Goal: Task Accomplishment & Management: Use online tool/utility

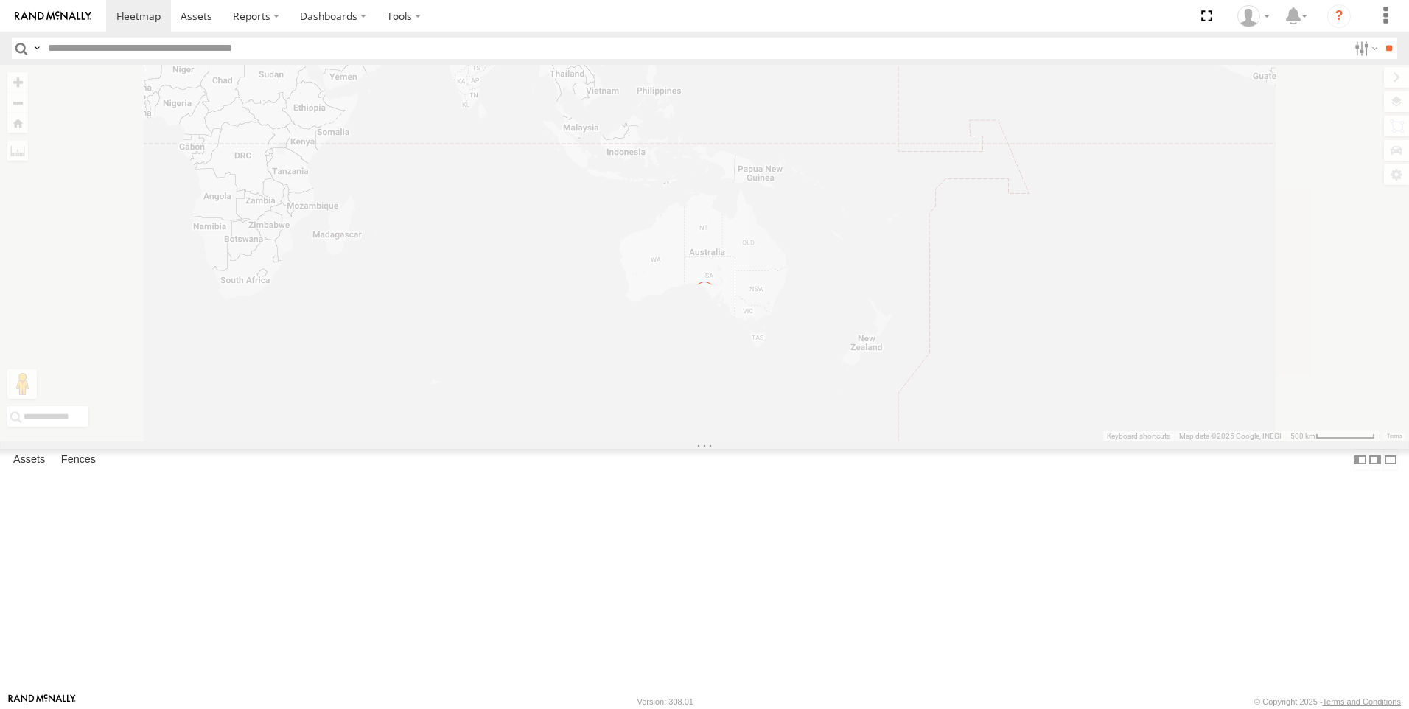
click at [0, 0] on label "Close" at bounding box center [0, 0] width 0 height 0
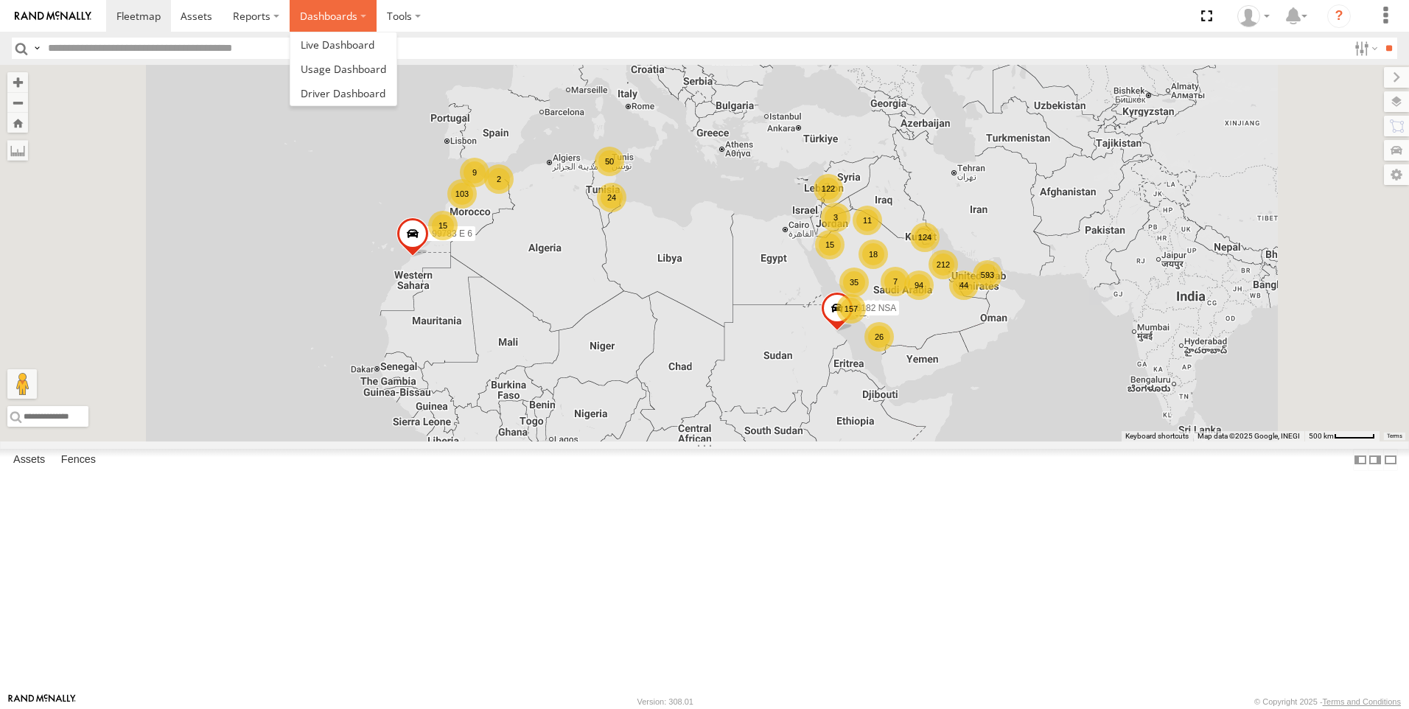
click at [304, 11] on label "Dashboards" at bounding box center [333, 16] width 87 height 32
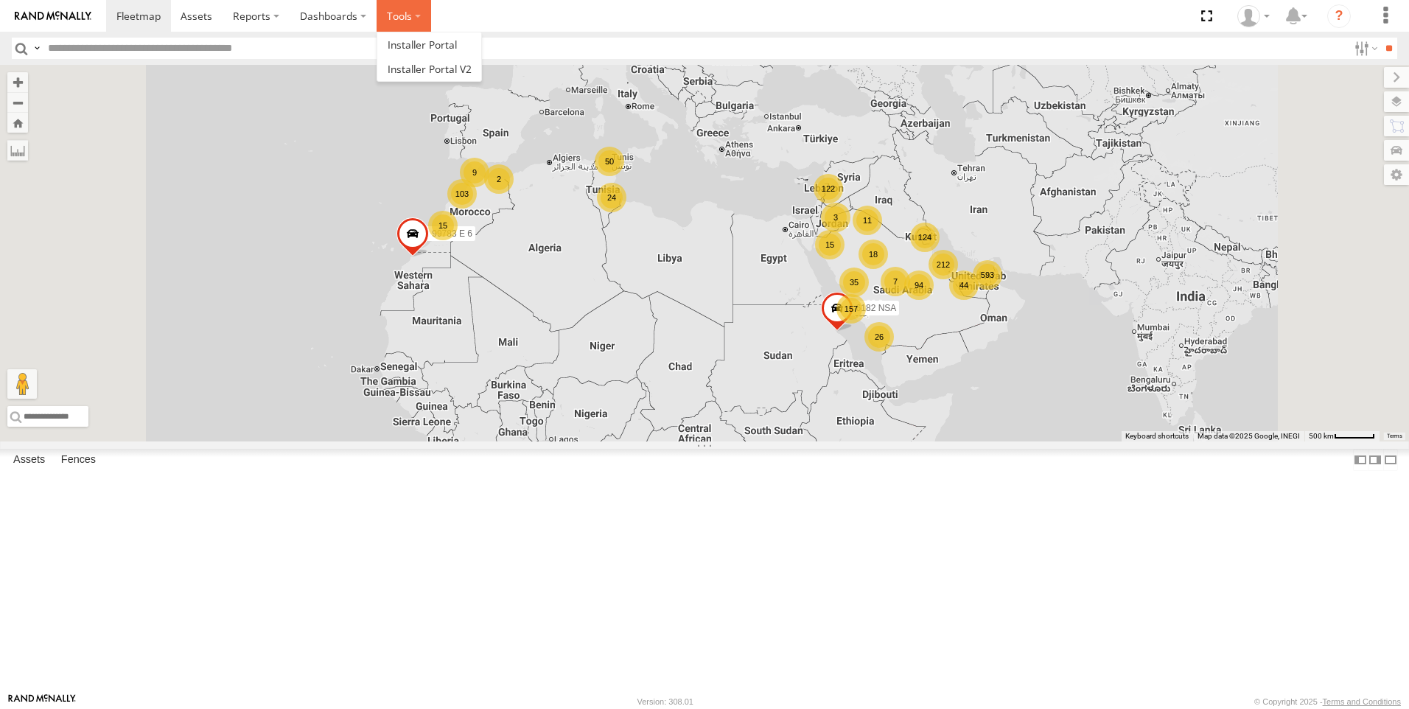
click at [390, 15] on label at bounding box center [403, 16] width 55 height 32
click at [826, 5] on section at bounding box center [755, 16] width 1299 height 32
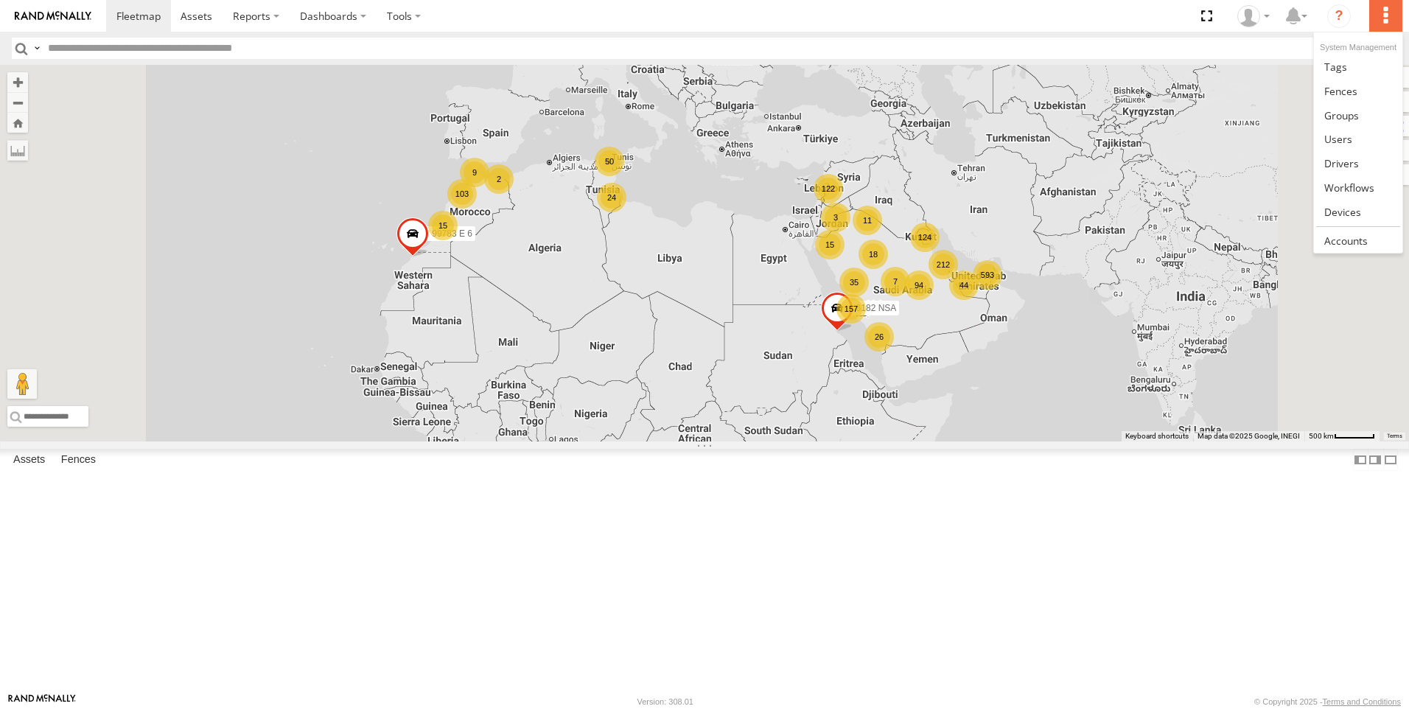
click at [1381, 10] on label at bounding box center [1385, 16] width 32 height 32
click at [1365, 188] on span at bounding box center [1349, 188] width 50 height 14
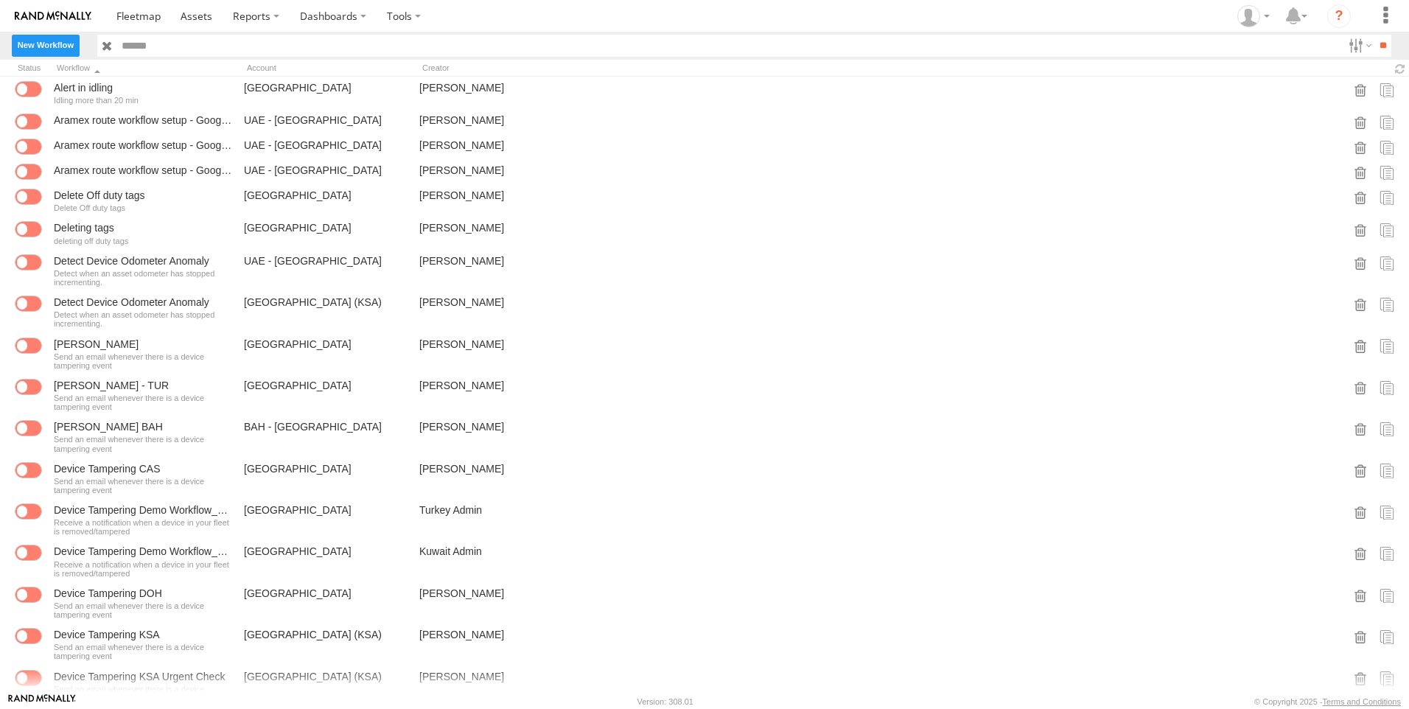
click at [49, 37] on label "New Workflow" at bounding box center [46, 45] width 68 height 21
click at [0, 0] on input "text" at bounding box center [0, 0] width 0 height 0
type input "*"
type input "*******"
click at [0, 0] on textarea at bounding box center [0, 0] width 0 height 0
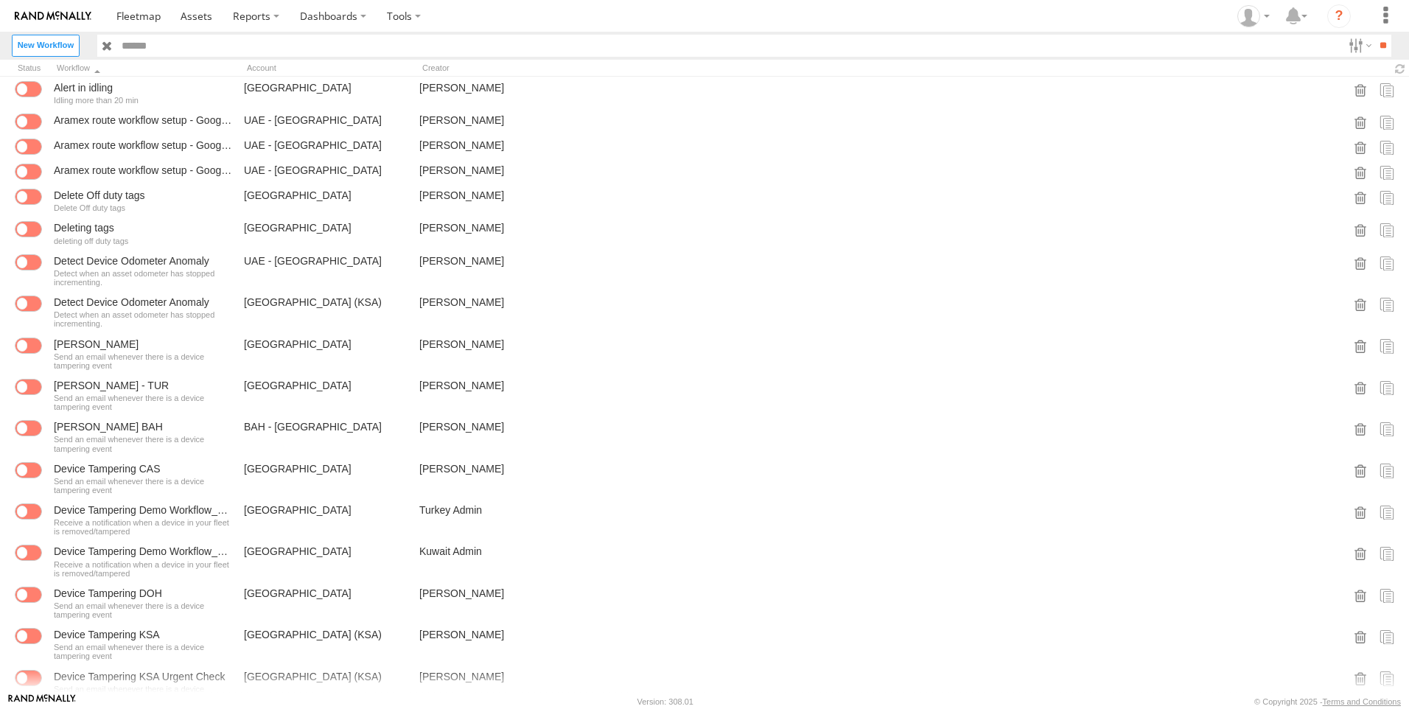
type textarea "******"
click at [0, 0] on button "Create" at bounding box center [0, 0] width 0 height 0
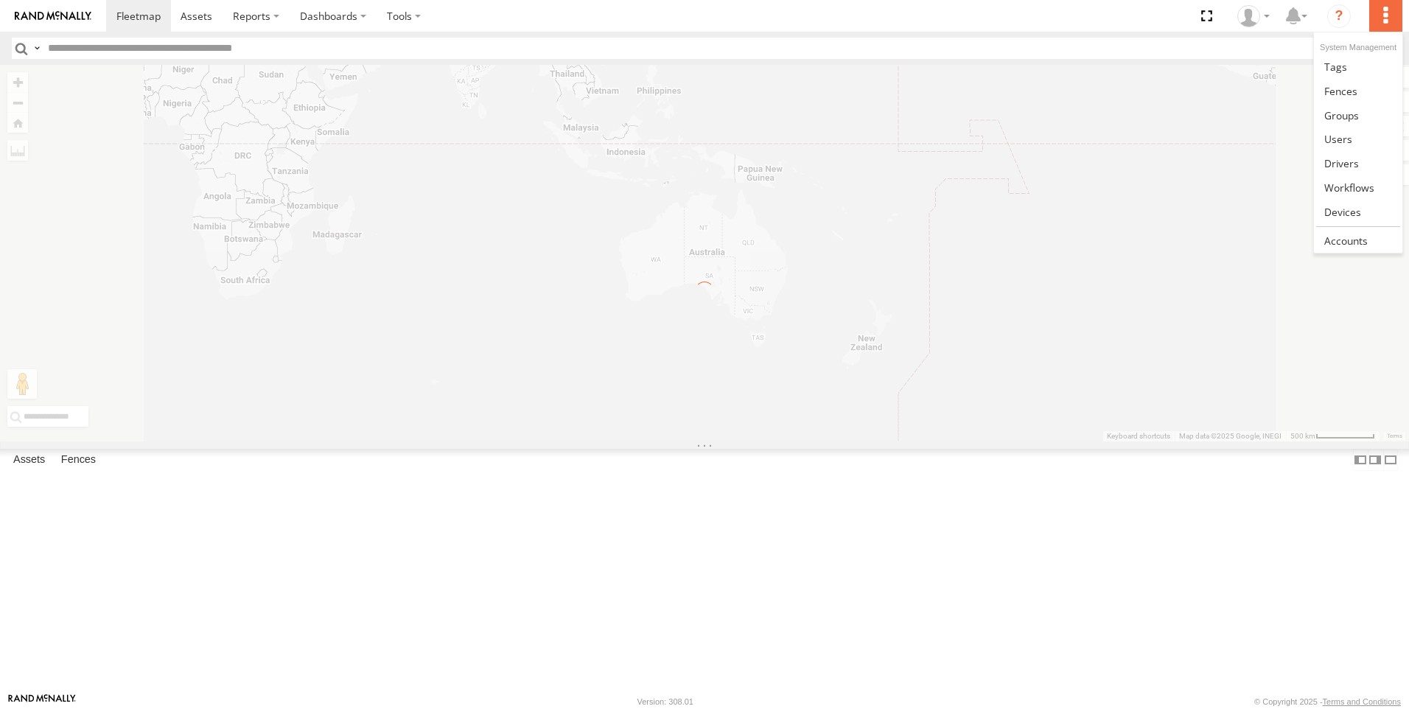
click at [1385, 15] on label at bounding box center [1385, 16] width 32 height 32
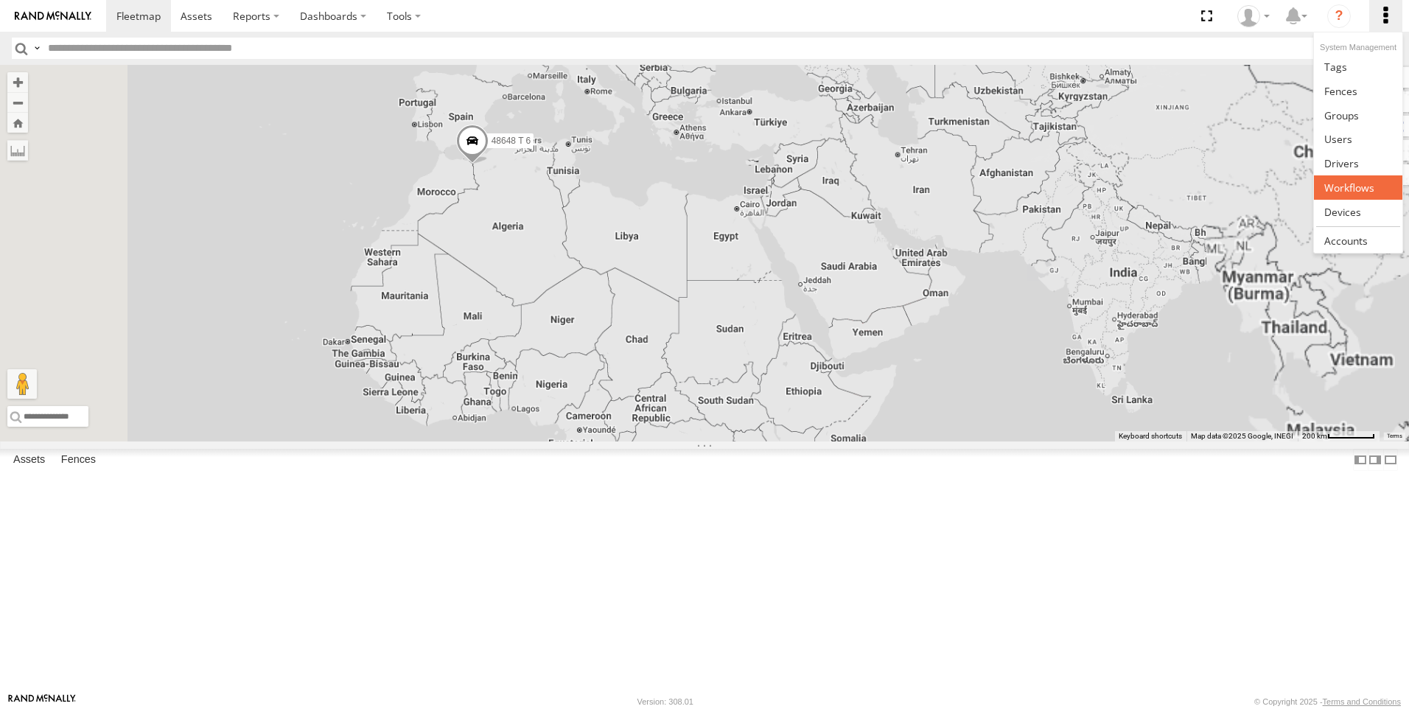
click at [1353, 188] on span at bounding box center [1349, 188] width 50 height 14
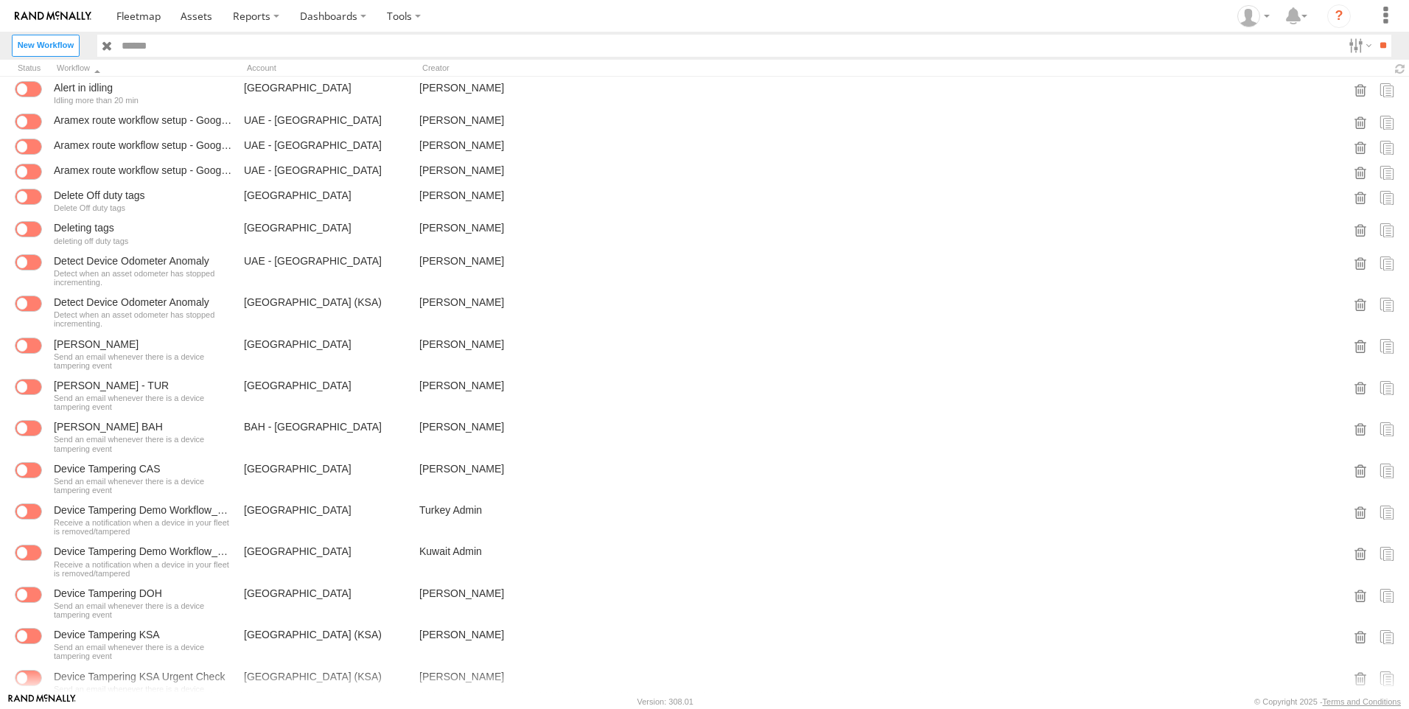
click at [525, 50] on input "text" at bounding box center [729, 45] width 1226 height 21
click at [530, 46] on input "text" at bounding box center [729, 45] width 1226 height 21
click at [1374, 35] on input "**" at bounding box center [1382, 45] width 17 height 21
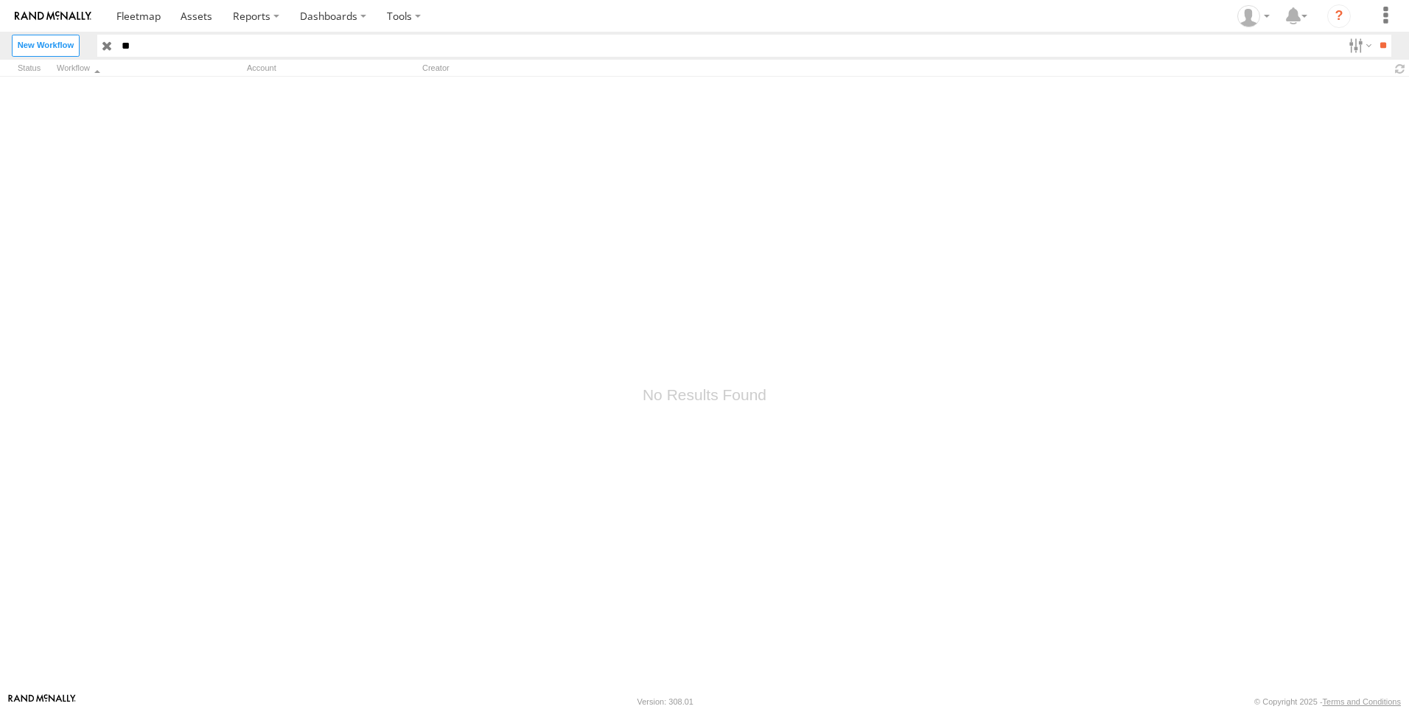
type input "*"
type input "****"
click at [1374, 35] on input "**" at bounding box center [1382, 45] width 17 height 21
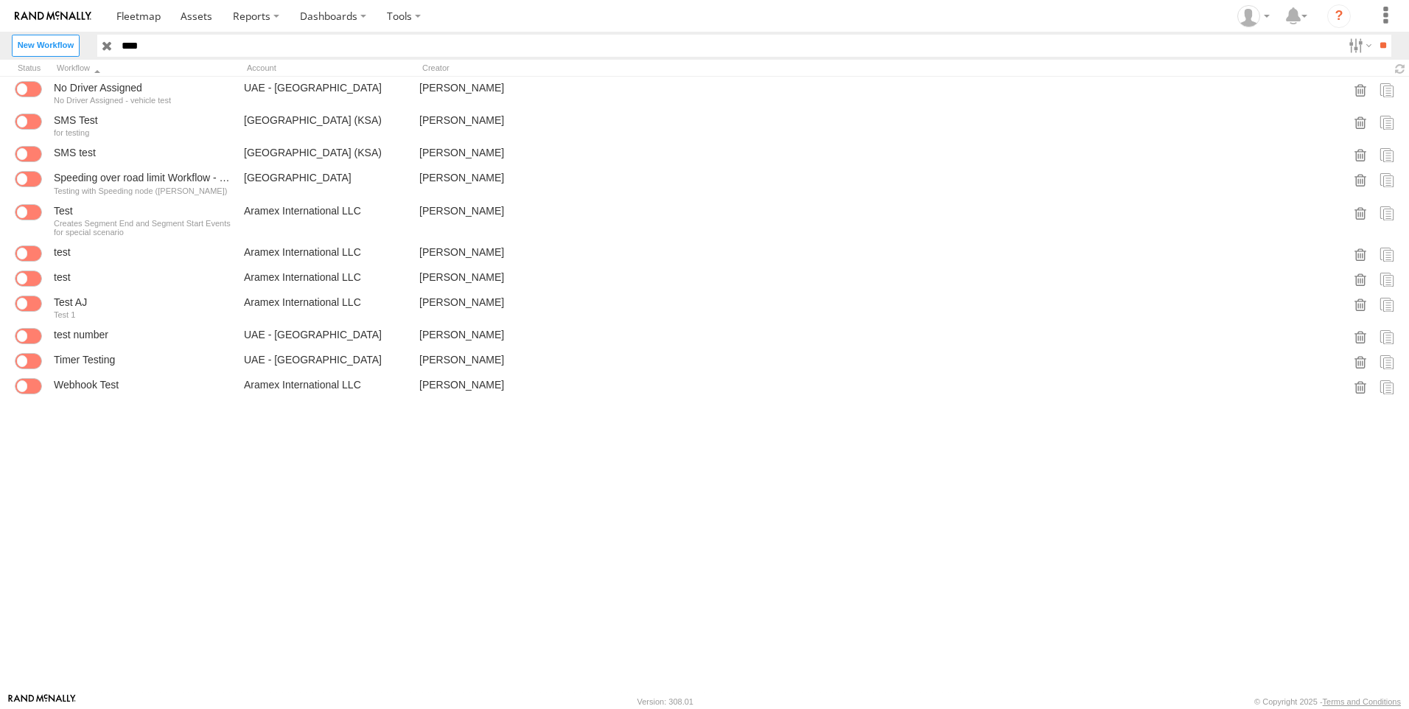
click at [105, 45] on input "button" at bounding box center [106, 45] width 19 height 21
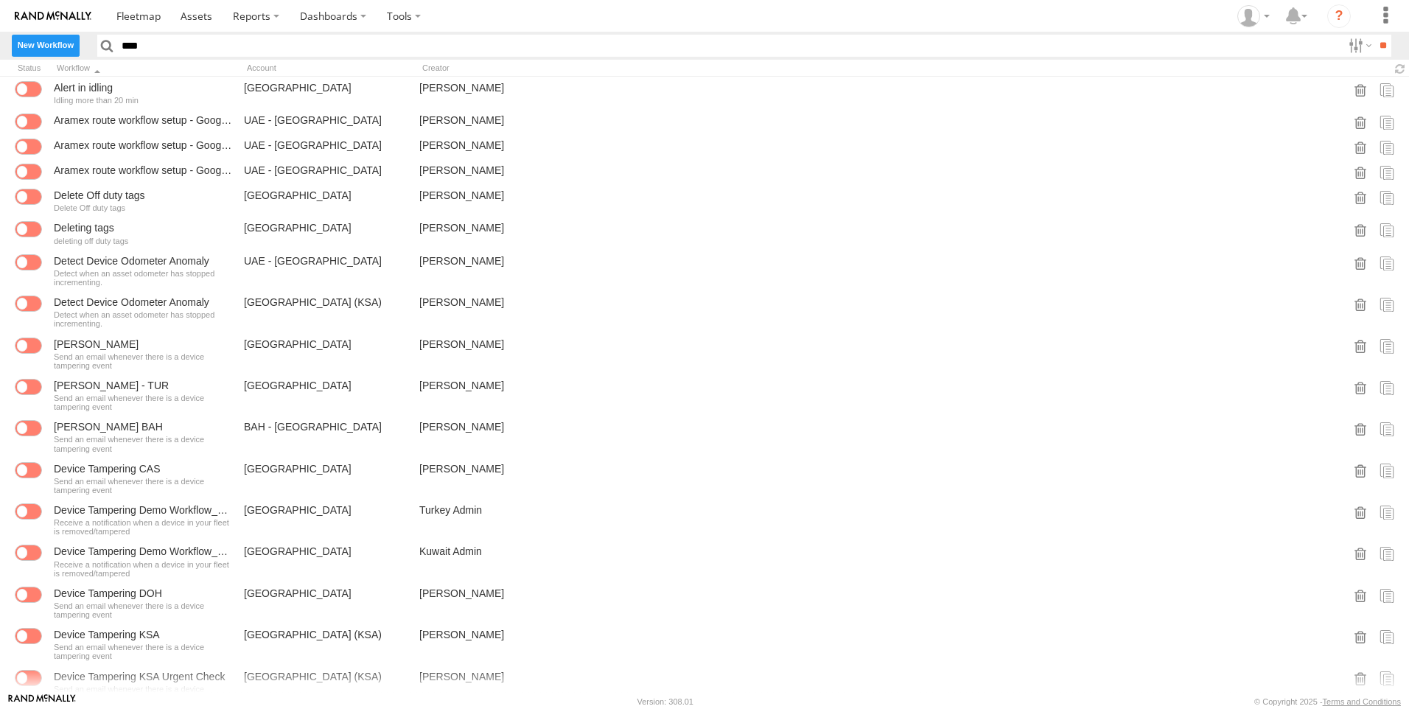
click at [77, 44] on label "New Workflow" at bounding box center [46, 45] width 68 height 21
click at [0, 0] on input "text" at bounding box center [0, 0] width 0 height 0
type input "*******"
click at [0, 0] on textarea at bounding box center [0, 0] width 0 height 0
type textarea "*"
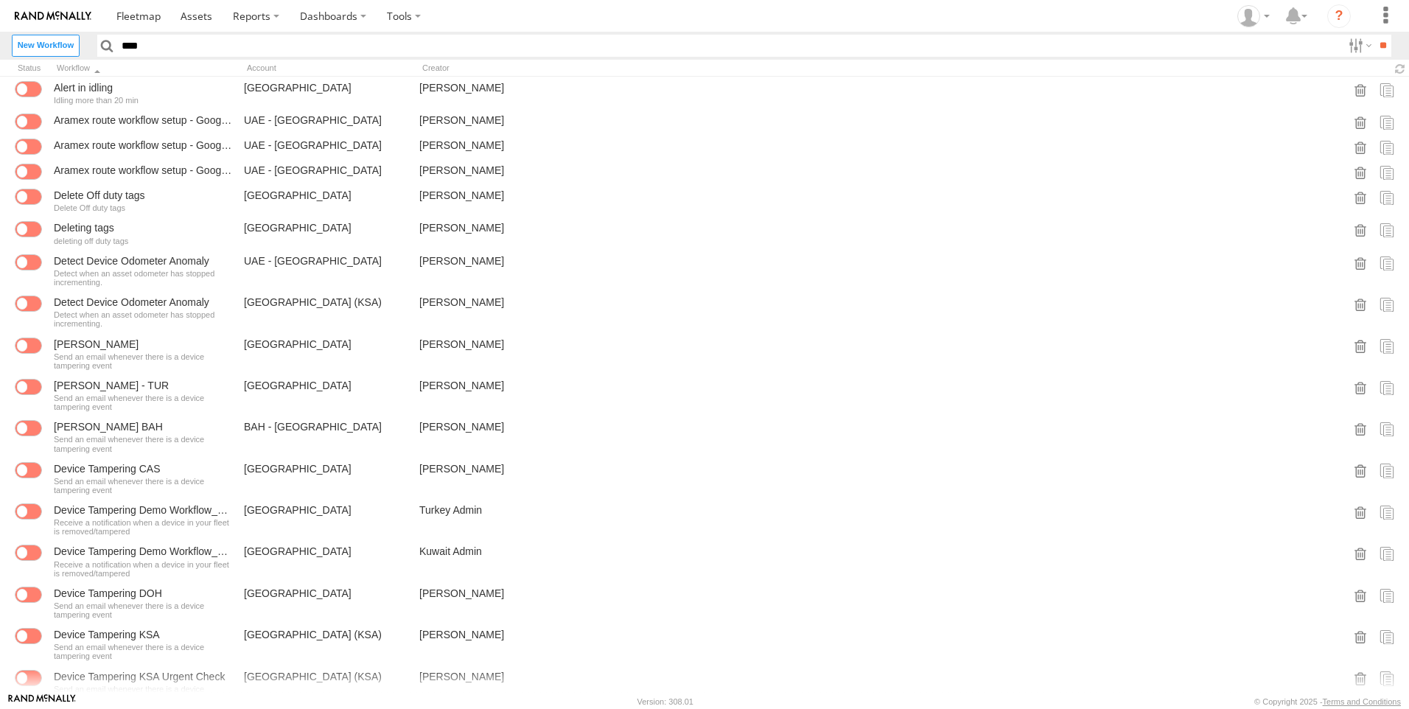
click at [0, 0] on button "Create" at bounding box center [0, 0] width 0 height 0
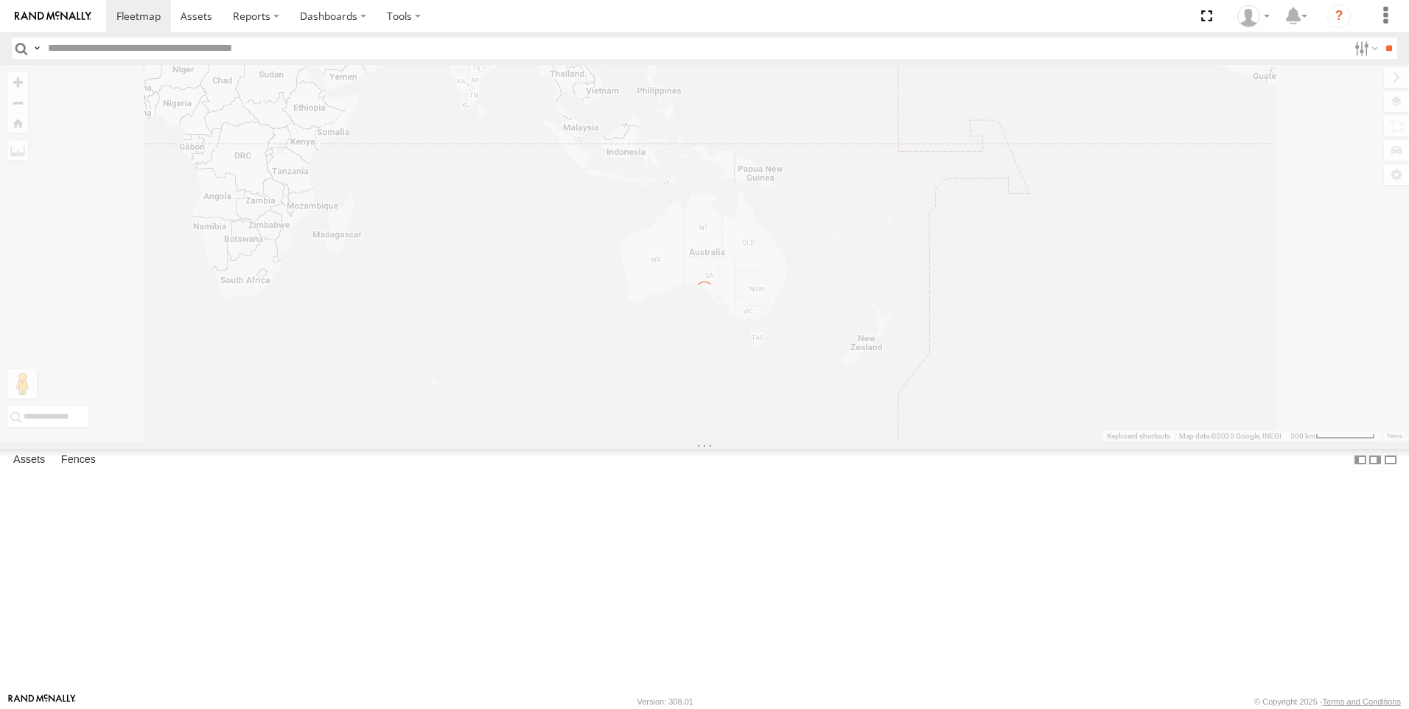
click at [0, 0] on label "Close" at bounding box center [0, 0] width 0 height 0
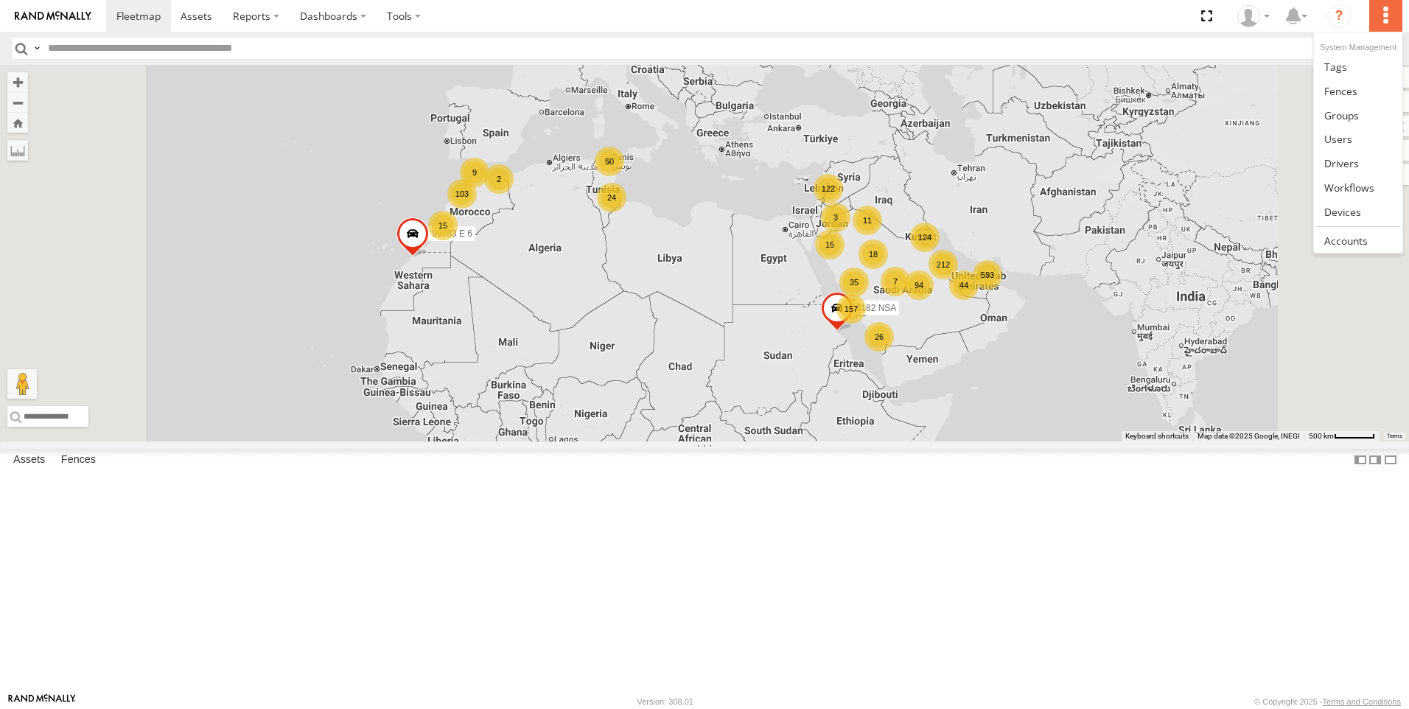
click at [1386, 3] on label at bounding box center [1385, 16] width 32 height 32
click at [1359, 178] on link at bounding box center [1358, 187] width 88 height 24
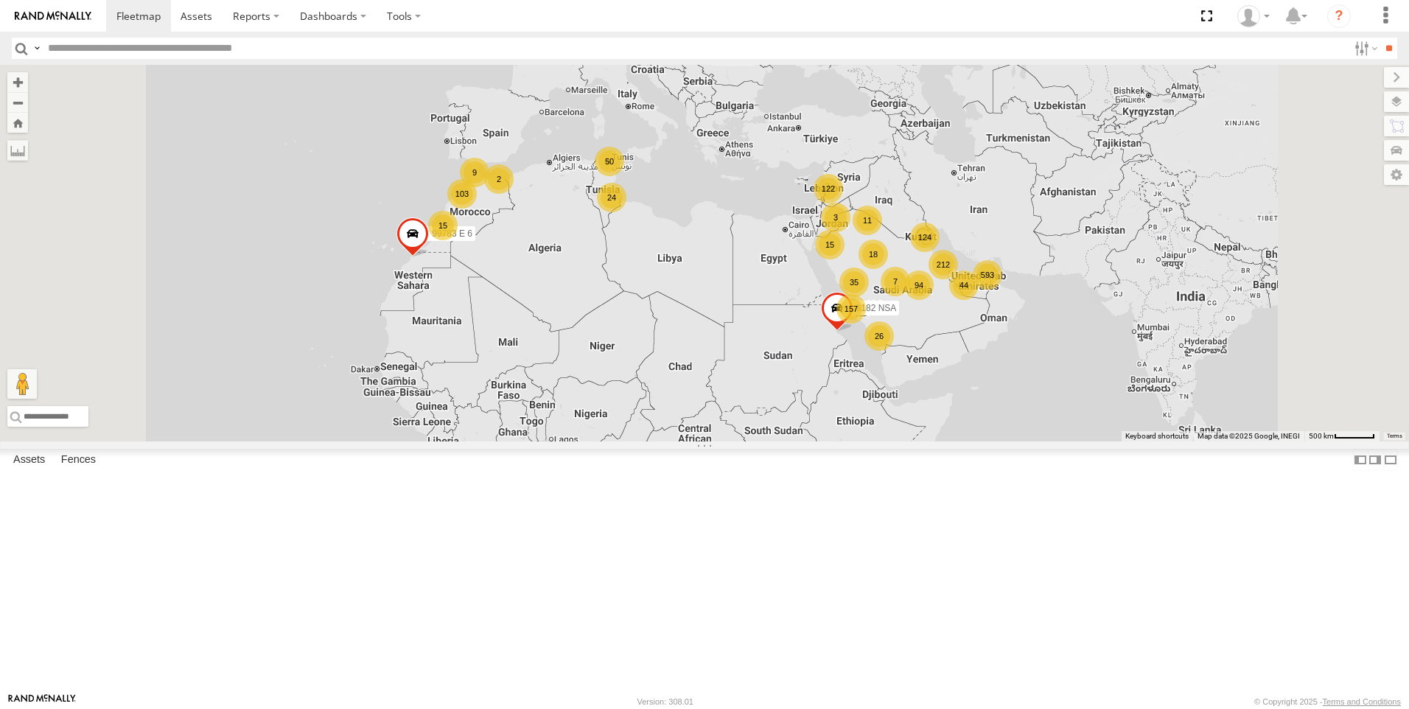
click at [0, 0] on label "Close" at bounding box center [0, 0] width 0 height 0
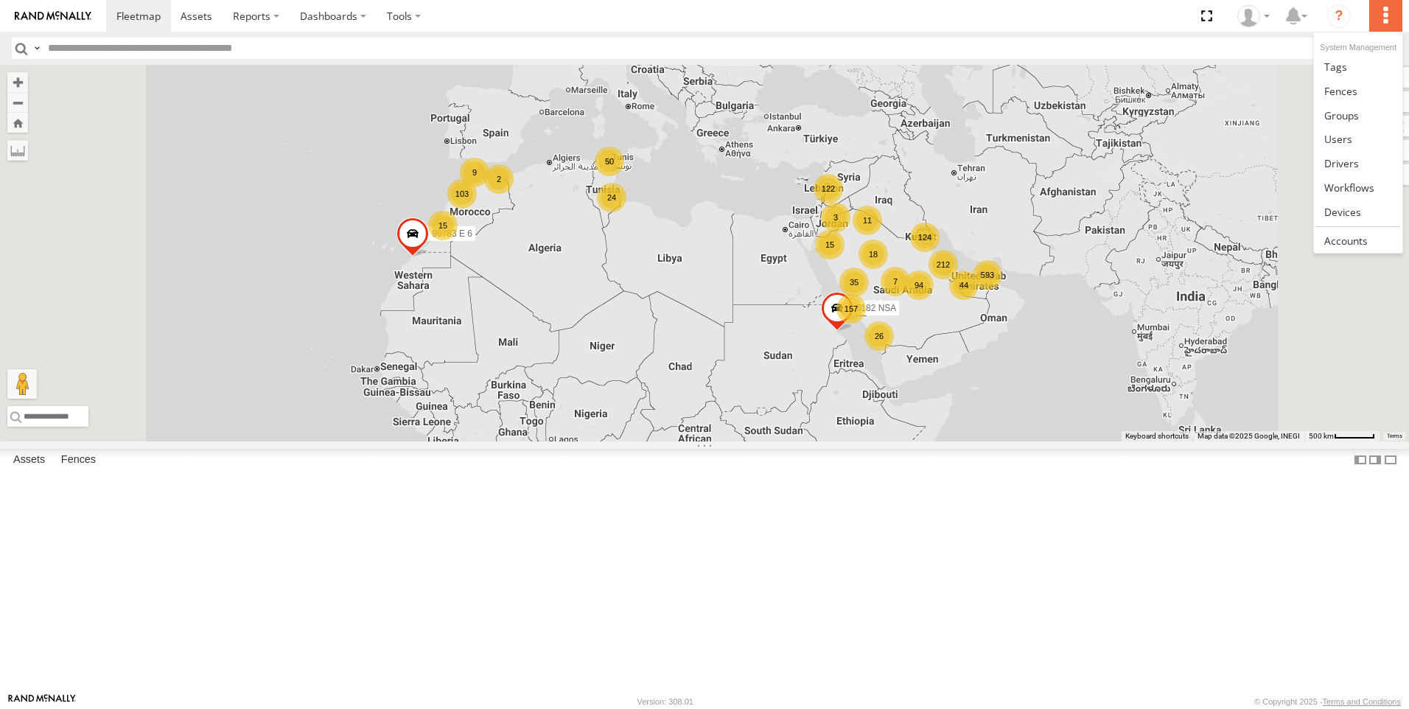
click at [1390, 12] on label at bounding box center [1385, 16] width 32 height 32
click at [1364, 185] on span at bounding box center [1349, 188] width 50 height 14
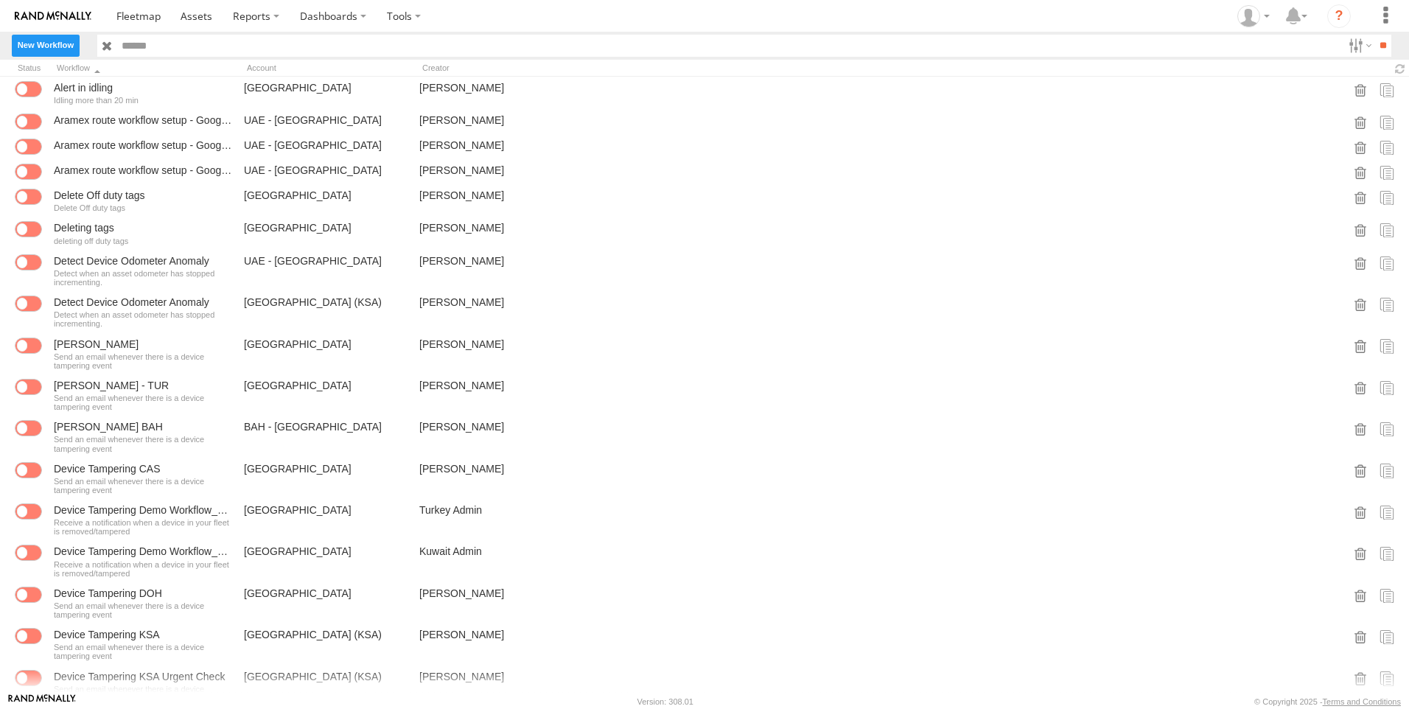
click at [24, 53] on label "New Workflow" at bounding box center [46, 45] width 68 height 21
click at [0, 0] on input "text" at bounding box center [0, 0] width 0 height 0
type input "********"
click at [0, 0] on textarea at bounding box center [0, 0] width 0 height 0
type textarea "*"
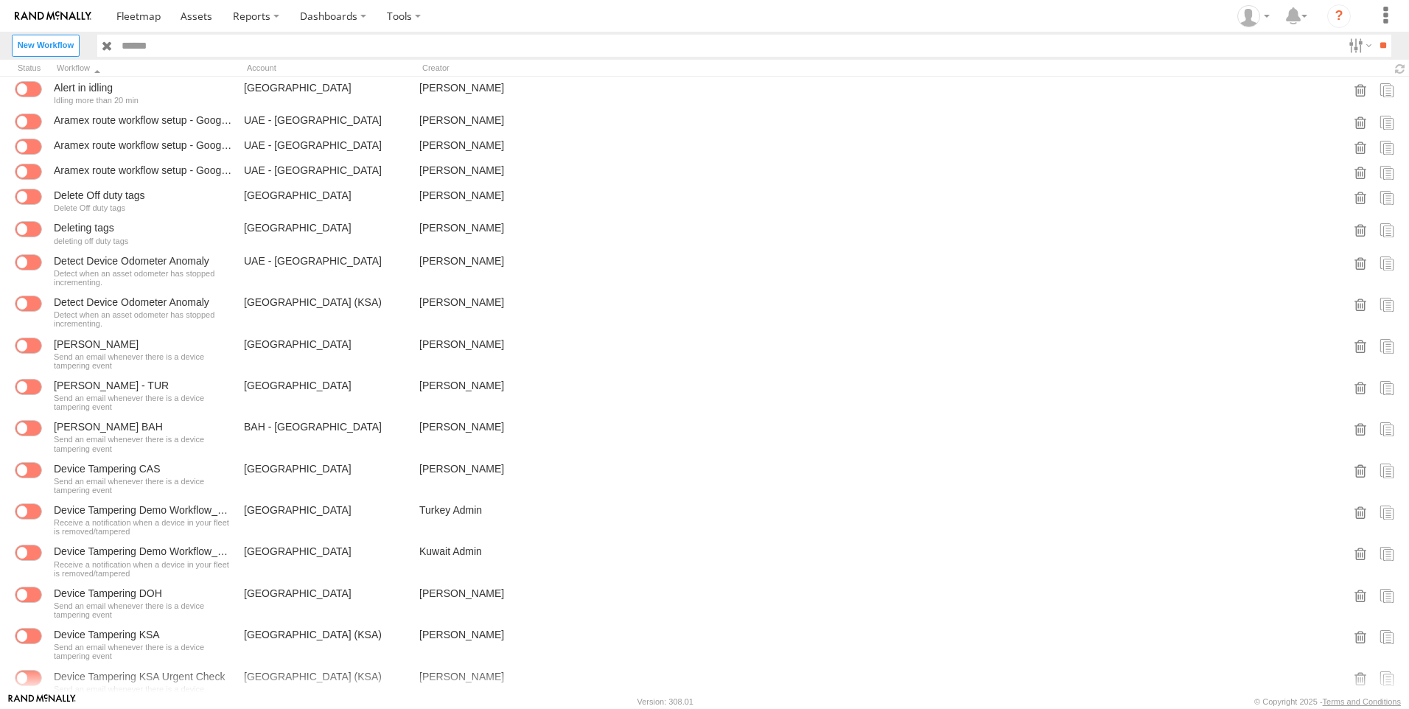
click at [0, 0] on button "Create" at bounding box center [0, 0] width 0 height 0
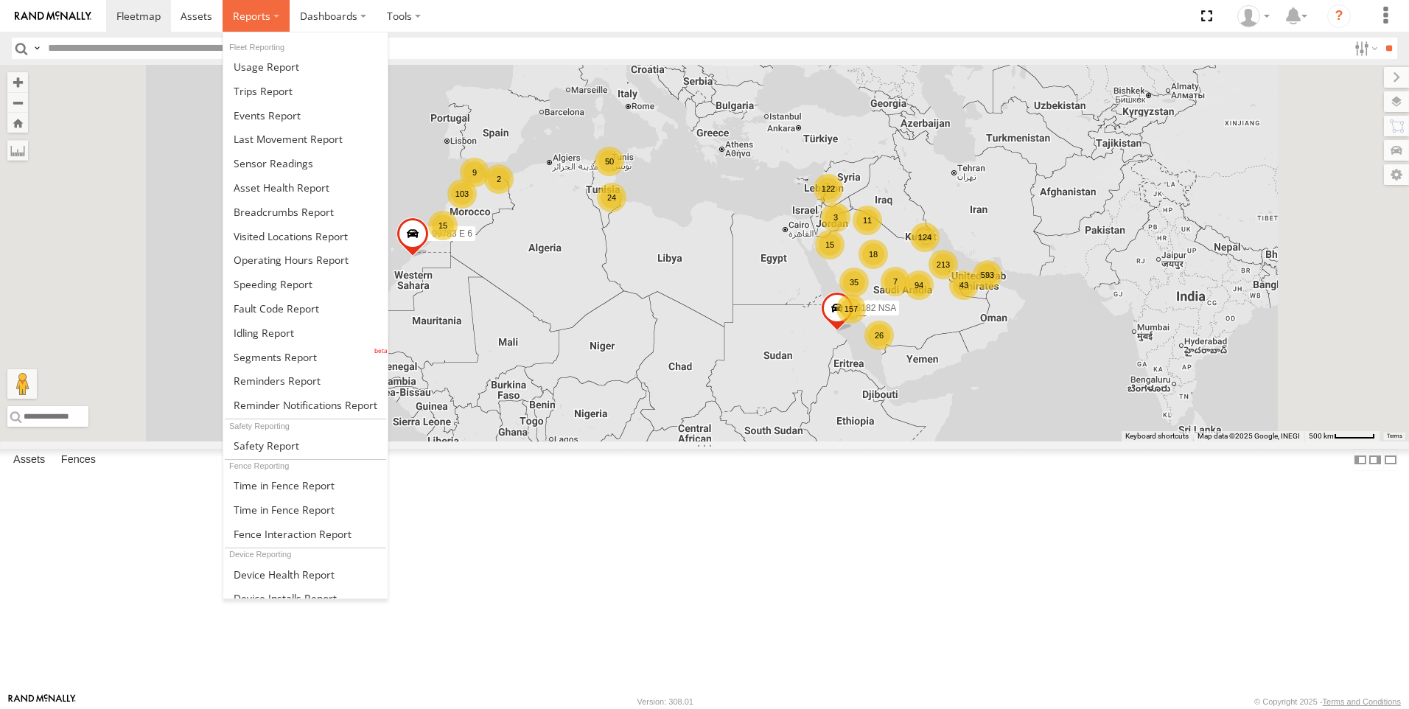
click at [259, 18] on span at bounding box center [252, 16] width 38 height 14
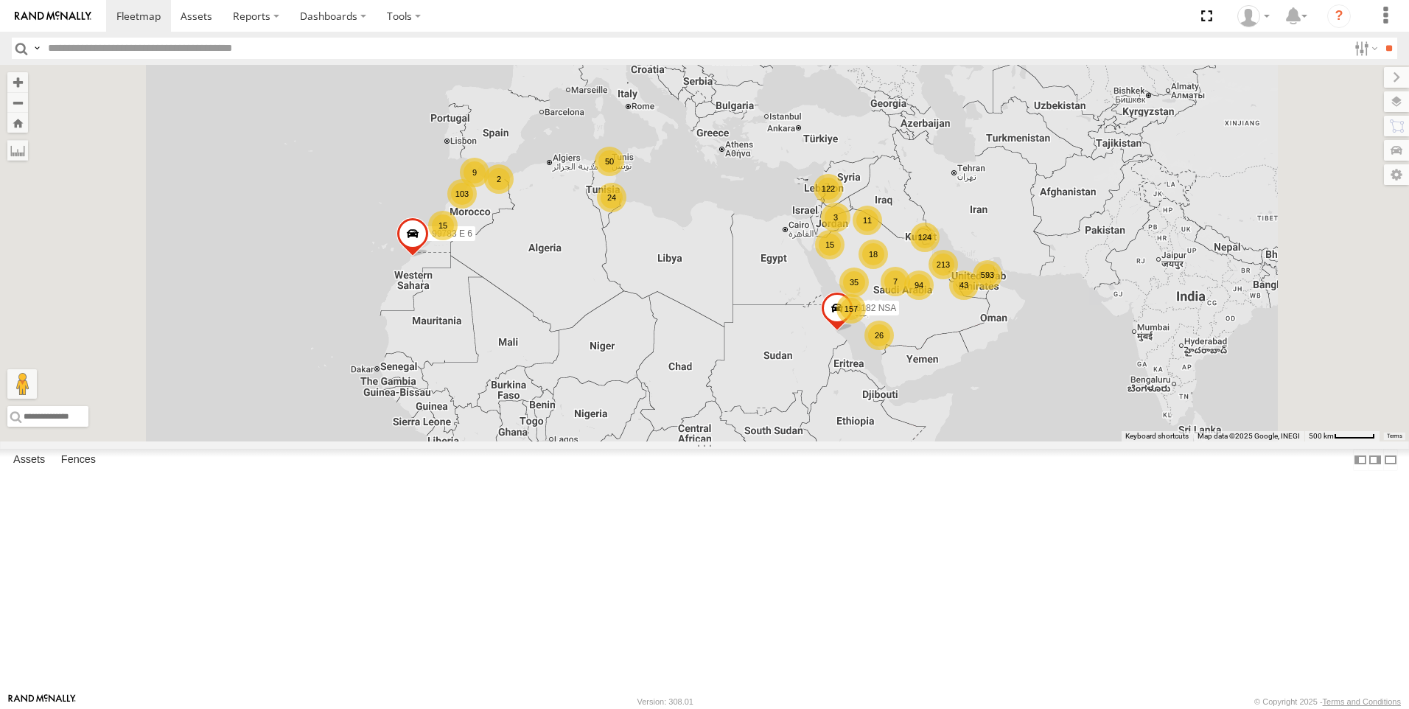
click at [686, 2] on section at bounding box center [755, 16] width 1299 height 32
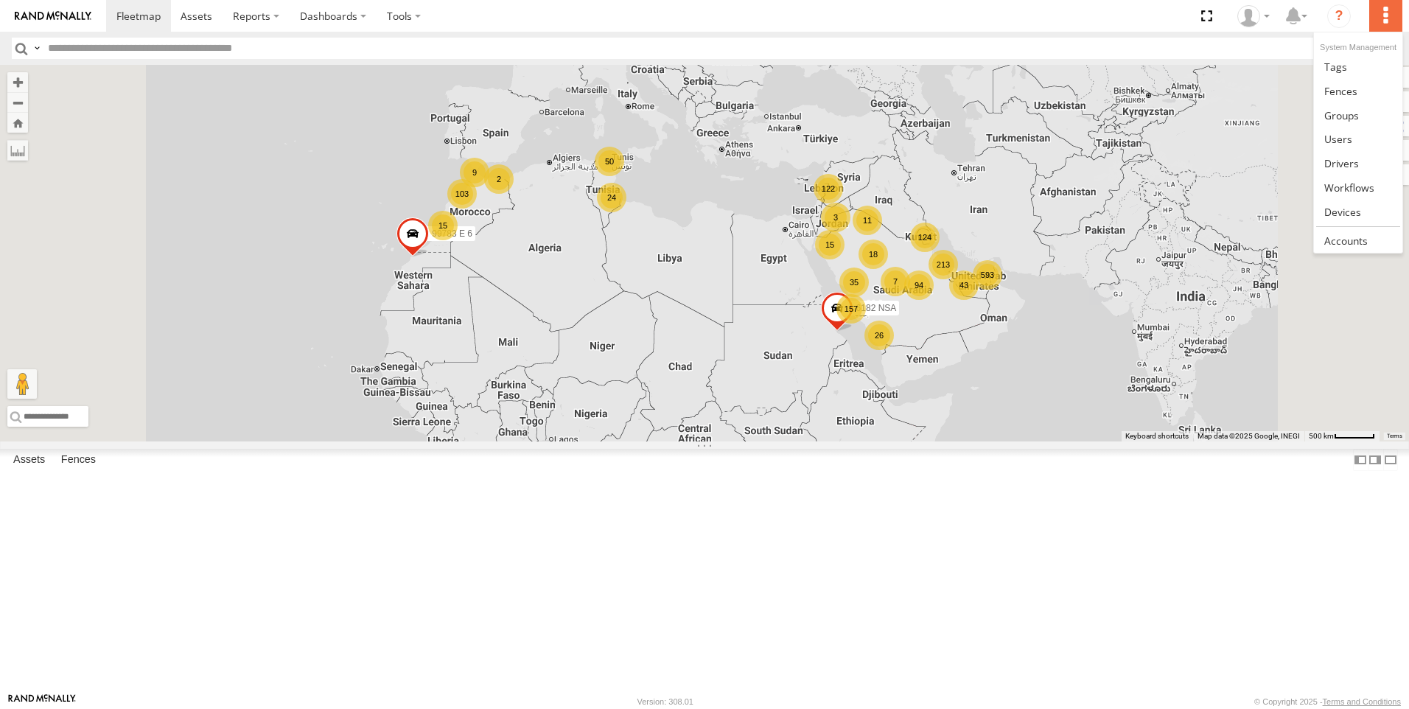
click at [1384, 13] on label at bounding box center [1385, 16] width 32 height 32
click at [1348, 192] on span at bounding box center [1349, 188] width 50 height 14
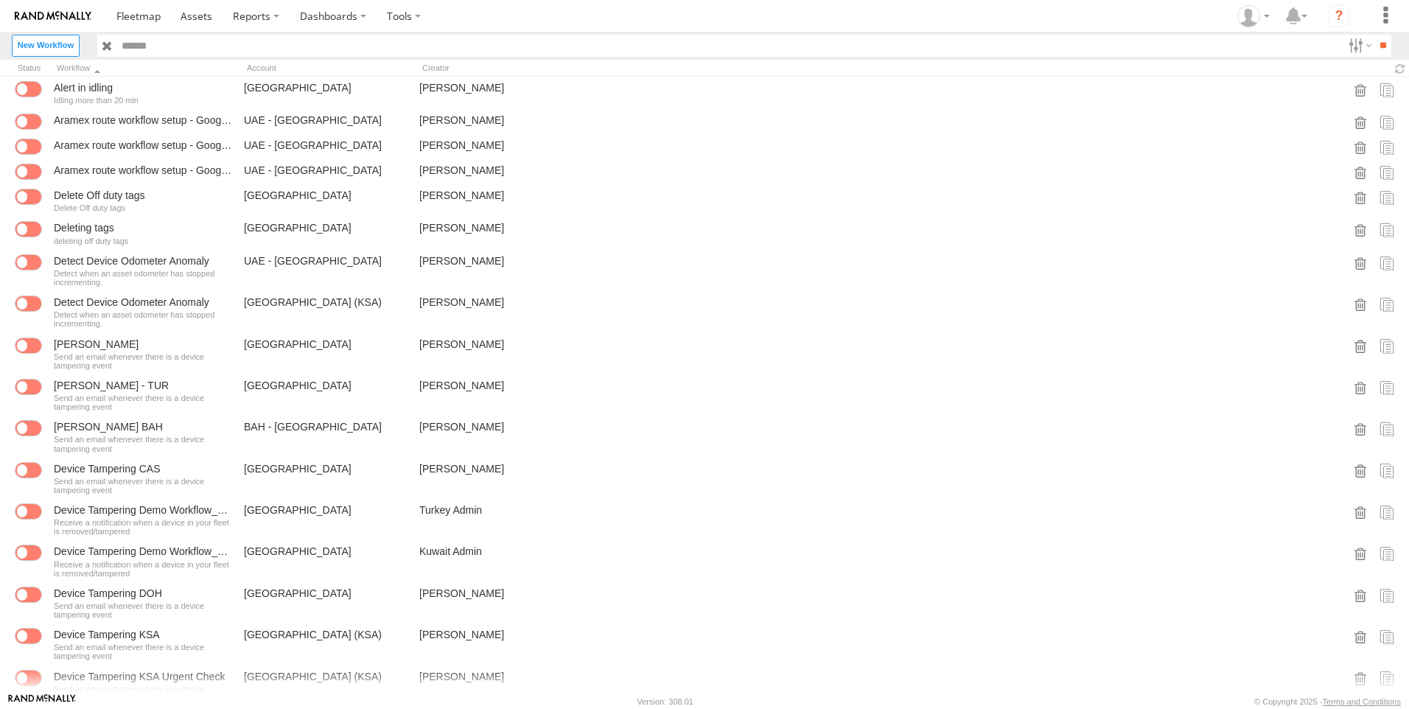
click at [137, 43] on input "text" at bounding box center [729, 45] width 1226 height 21
type input "*******"
click at [1374, 40] on input "**" at bounding box center [1382, 45] width 17 height 21
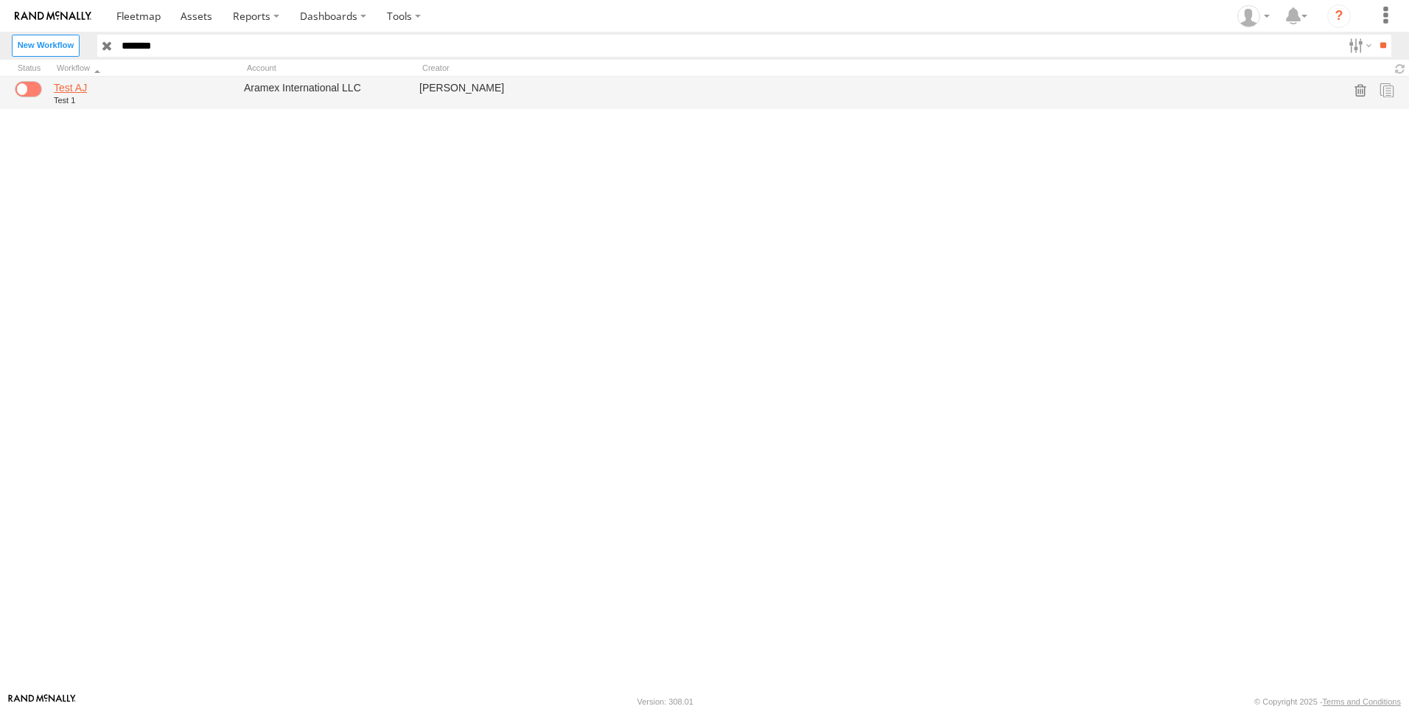
click at [78, 89] on link "Test AJ" at bounding box center [143, 87] width 178 height 13
